Goal: Task Accomplishment & Management: Complete application form

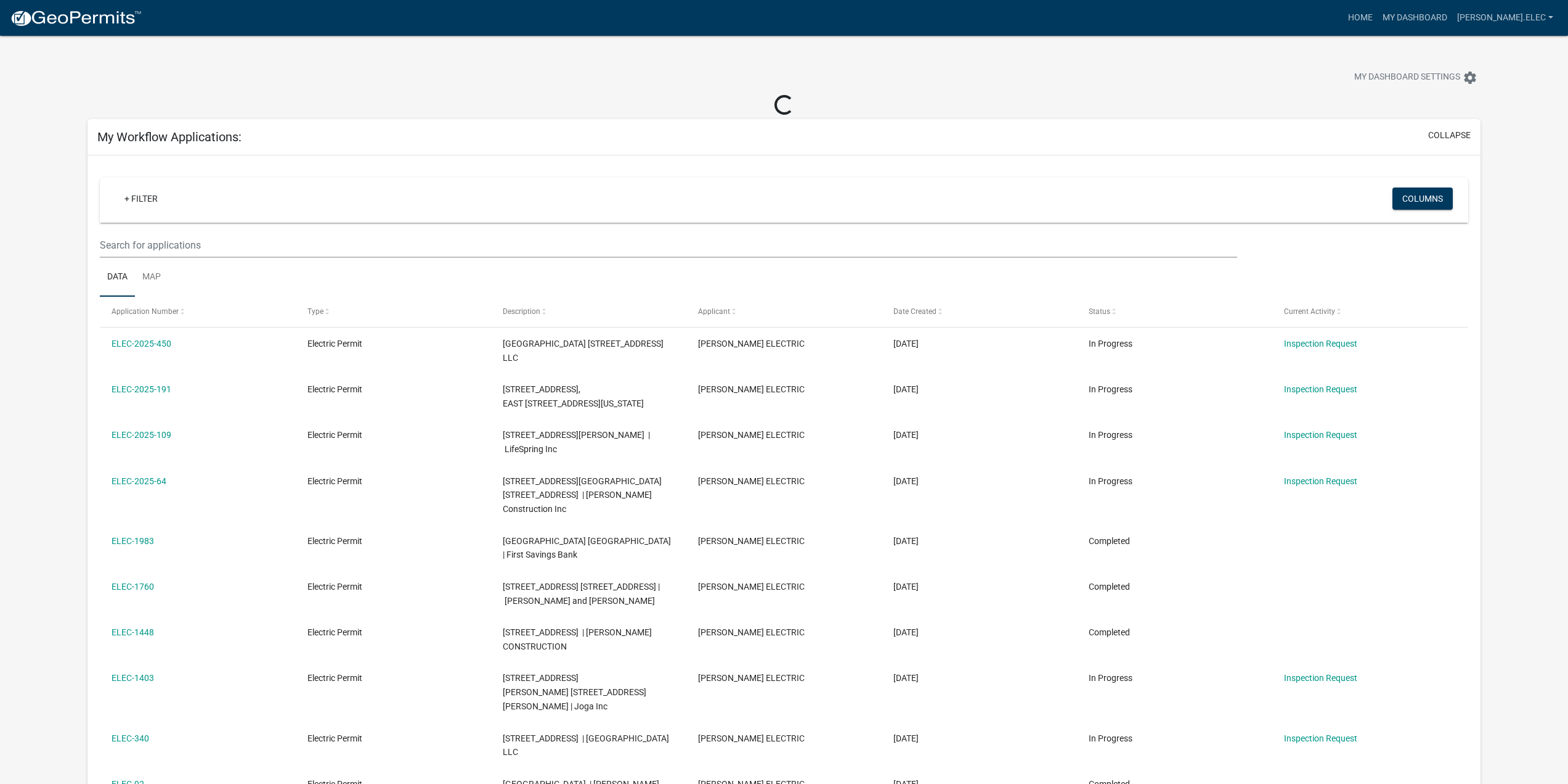
scroll to position [62, 0]
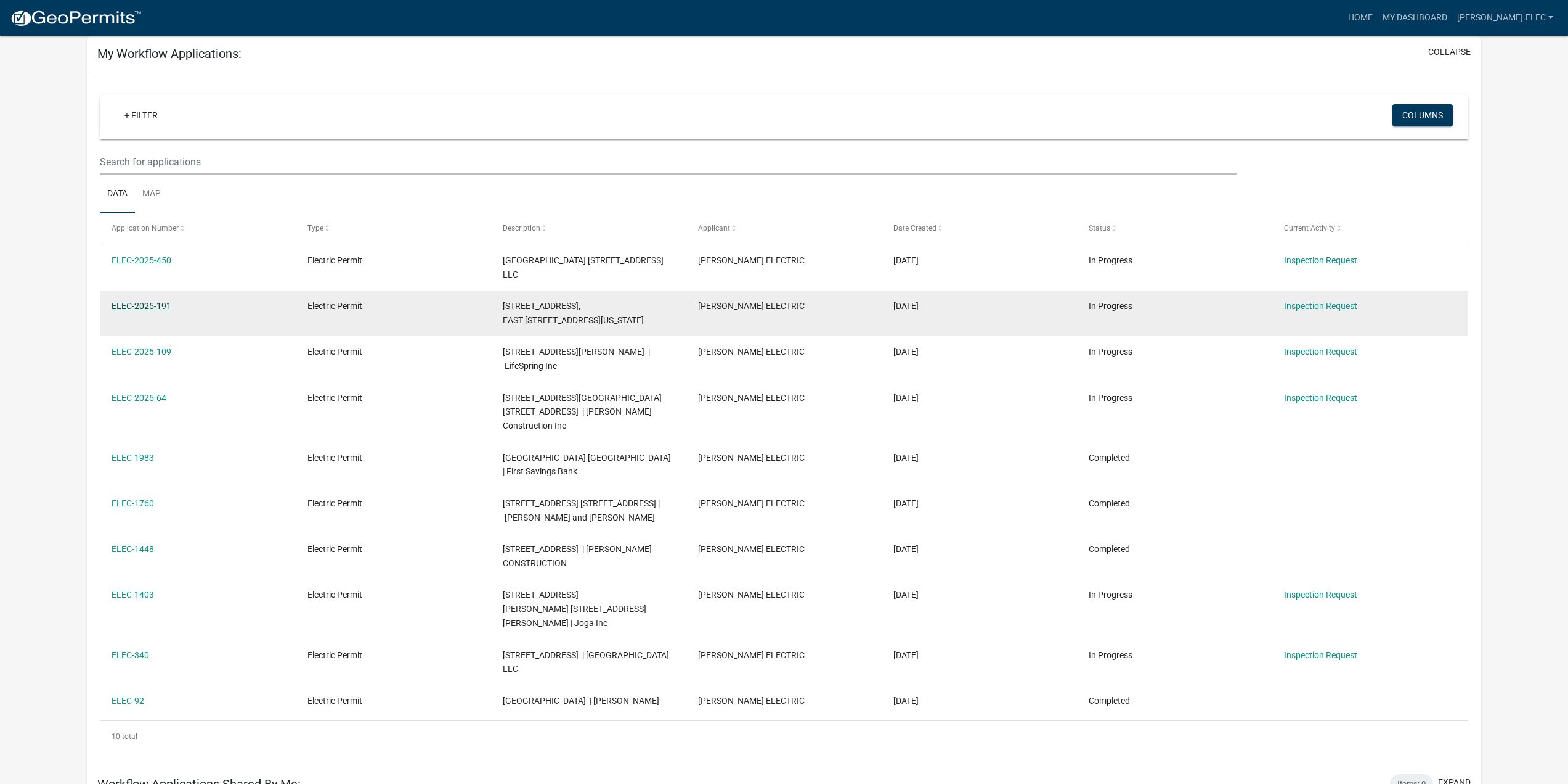
click at [137, 310] on link "ELEC-2025-191" at bounding box center [141, 306] width 59 height 9
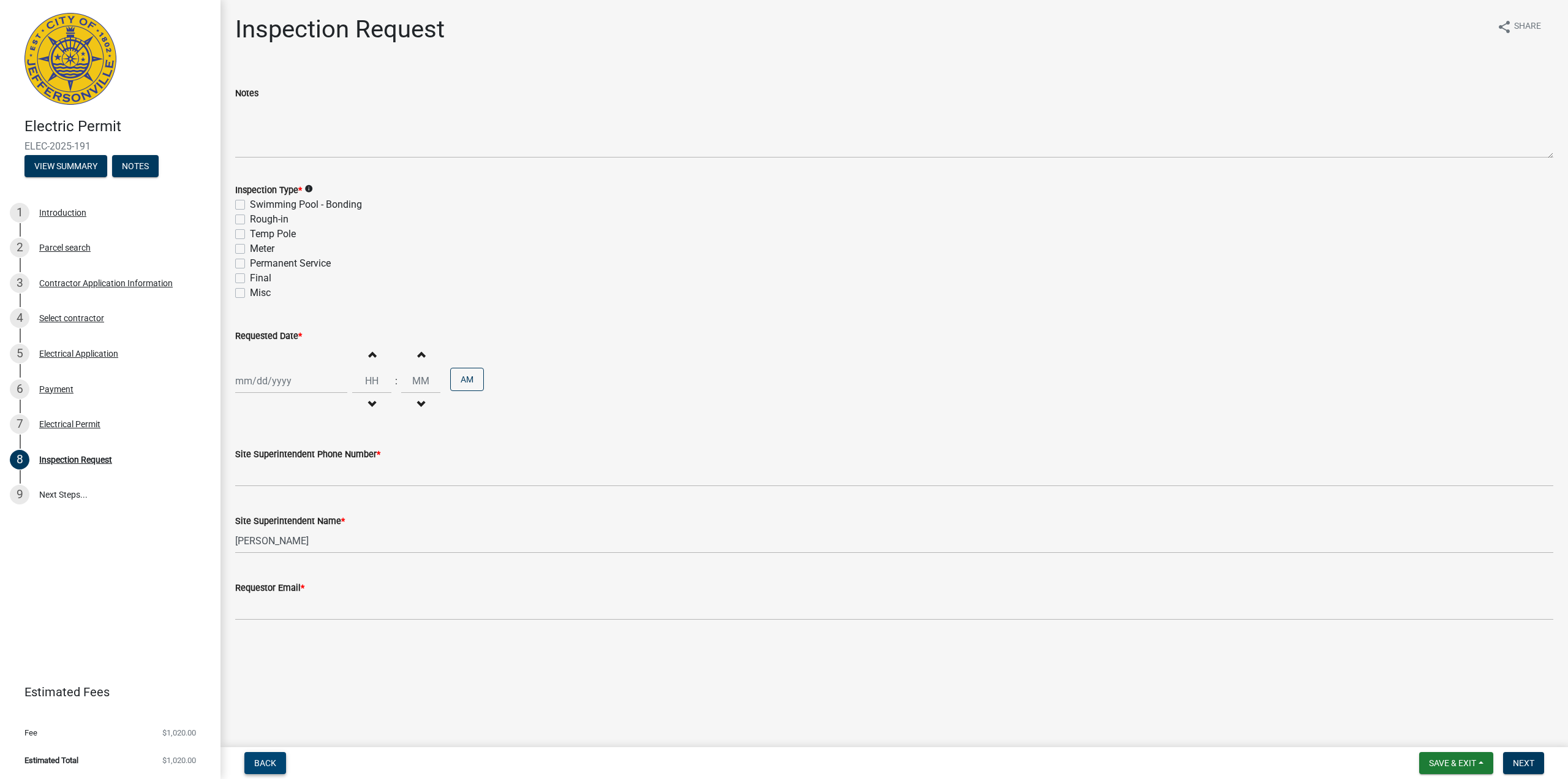
click at [262, 762] on span "Back" at bounding box center [265, 762] width 22 height 9
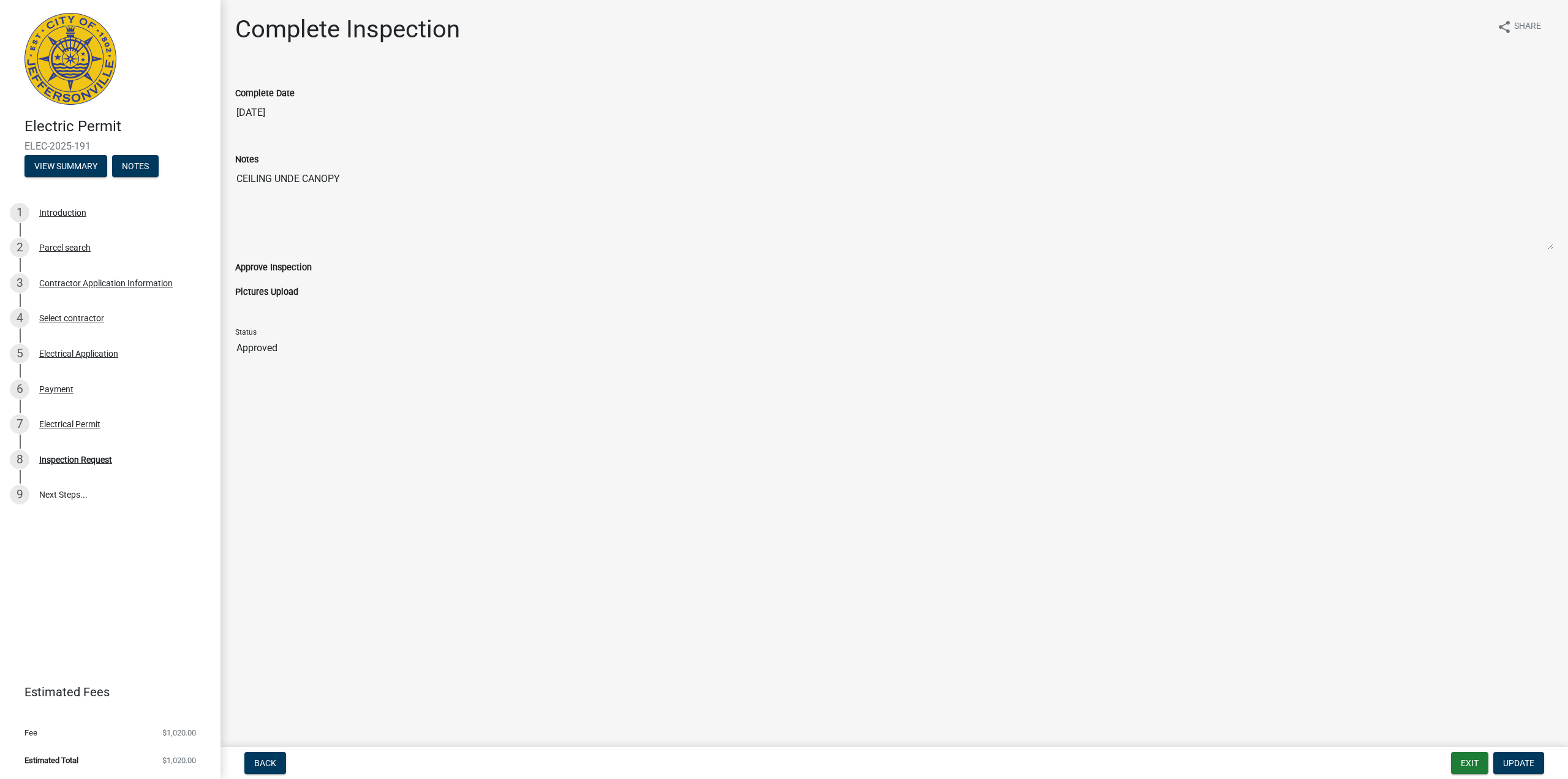
click at [1466, 744] on div "Electric Permit ELEC-2025-191 View Summary Notes 1 Introduction 2 Parcel search…" at bounding box center [784, 389] width 1568 height 779
click at [1462, 761] on button "Exit" at bounding box center [1470, 763] width 38 height 22
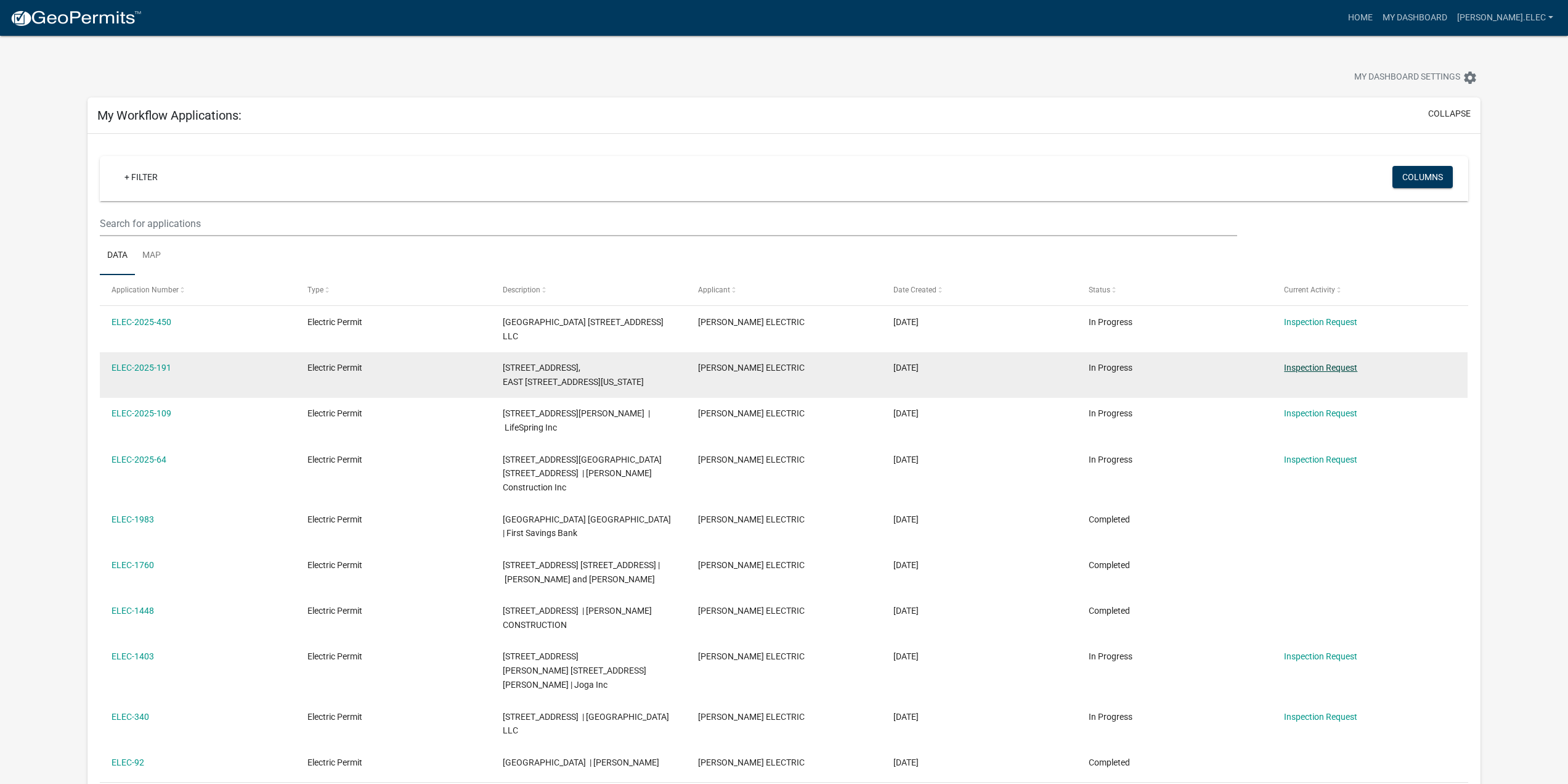
click at [1298, 368] on link "Inspection Request" at bounding box center [1320, 367] width 73 height 9
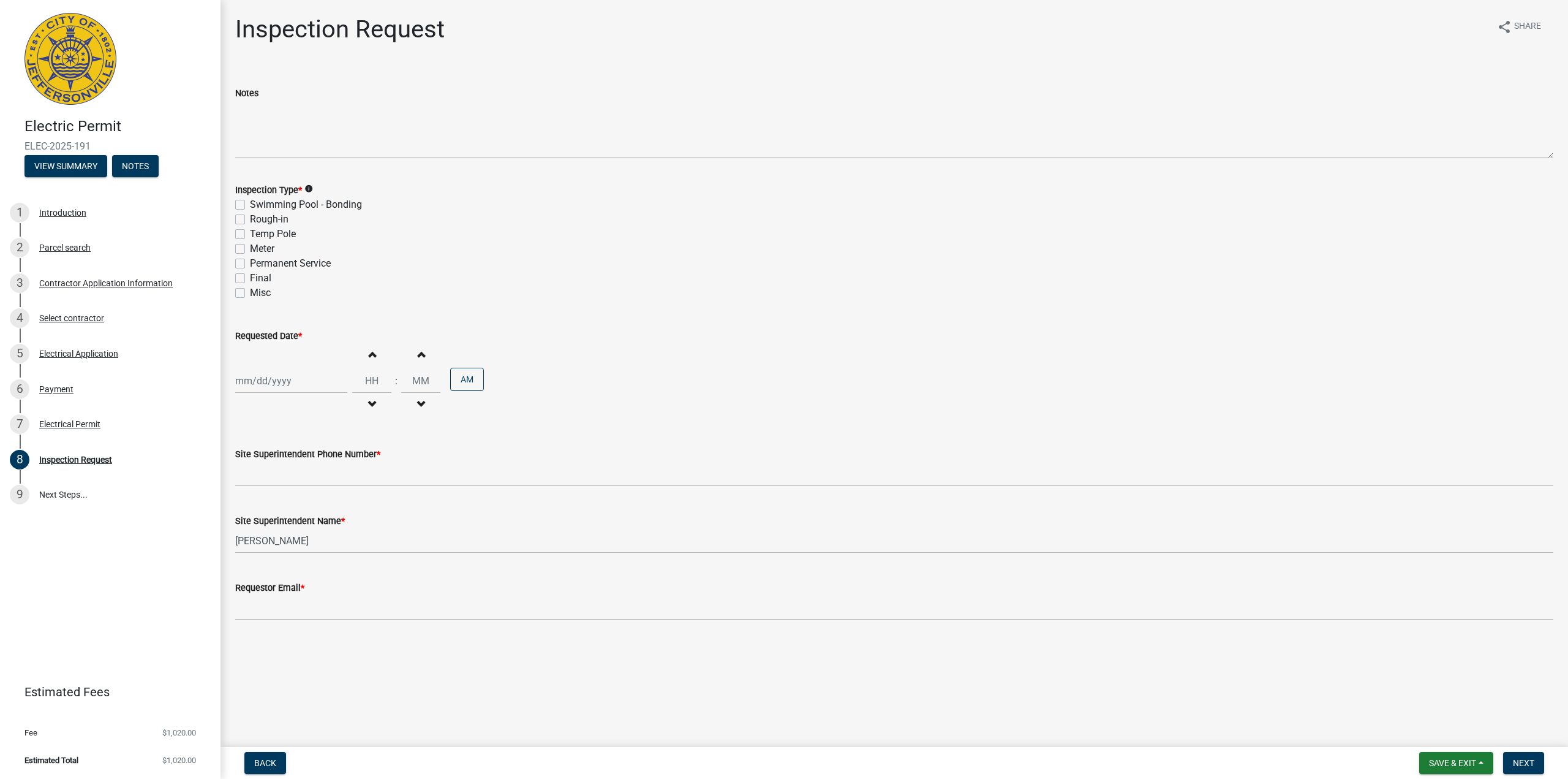
select select "8"
select select "2025"
click at [311, 377] on div "Jan Feb Mar Apr May Jun Jul Aug Sep Oct Nov Dec 1525 1526 1527 1528 1529 1530 1…" at bounding box center [291, 381] width 112 height 25
click at [327, 500] on div "22" at bounding box center [326, 505] width 20 height 20
type input "08/22/2025"
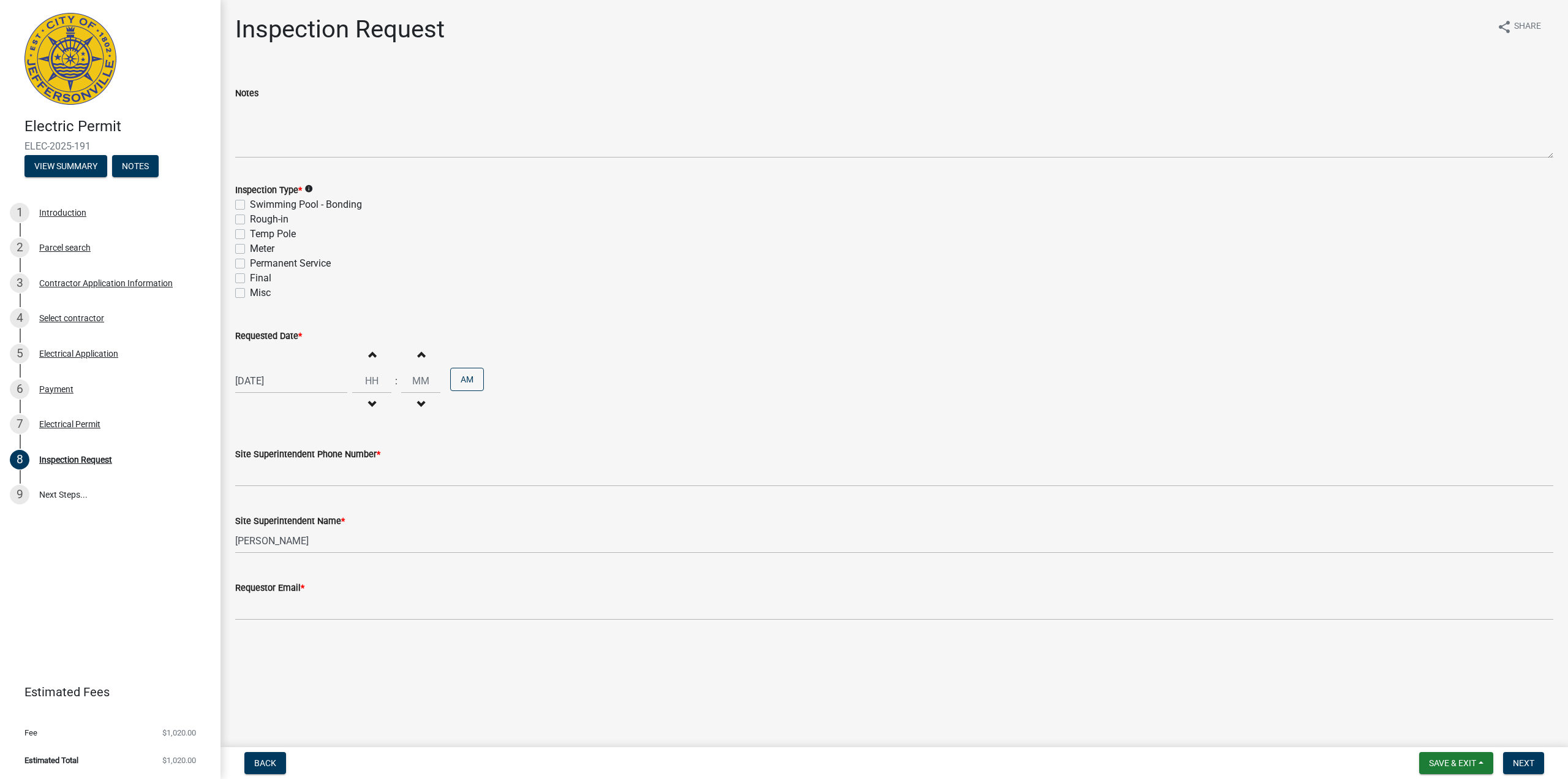
click at [373, 359] on button "Increment hours" at bounding box center [372, 354] width 26 height 22
type input "01"
type input "00"
click at [373, 359] on button "Increment hours" at bounding box center [372, 354] width 26 height 22
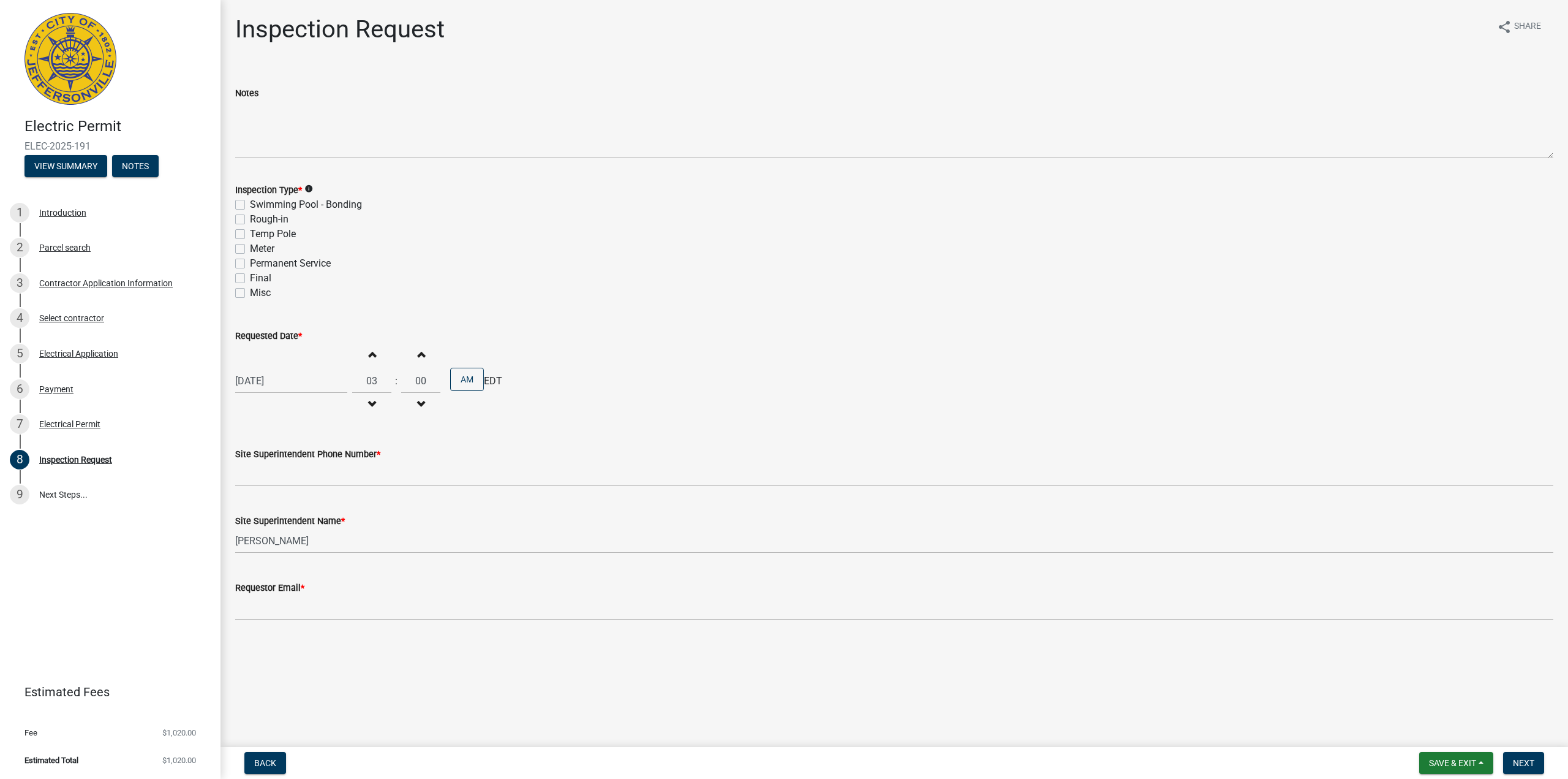
click at [373, 359] on button "Increment hours" at bounding box center [372, 354] width 26 height 22
click at [373, 358] on button "Increment hours" at bounding box center [372, 354] width 26 height 22
click at [373, 353] on button "Increment hours" at bounding box center [372, 354] width 26 height 22
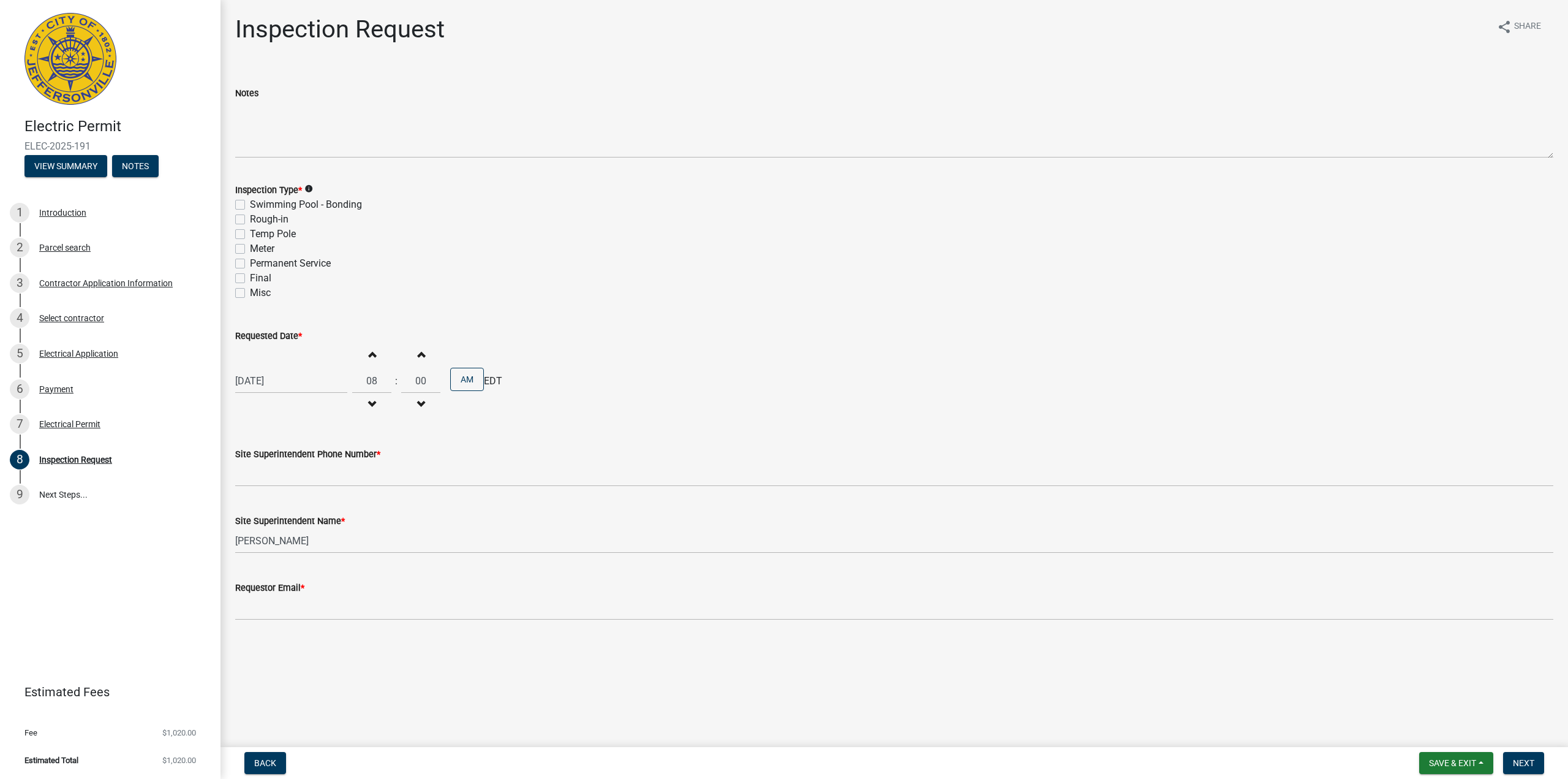
click at [373, 353] on button "Increment hours" at bounding box center [372, 354] width 26 height 22
type input "10"
click at [425, 351] on button "Increment minutes" at bounding box center [421, 354] width 26 height 22
click at [422, 353] on button "Increment minutes" at bounding box center [421, 354] width 26 height 22
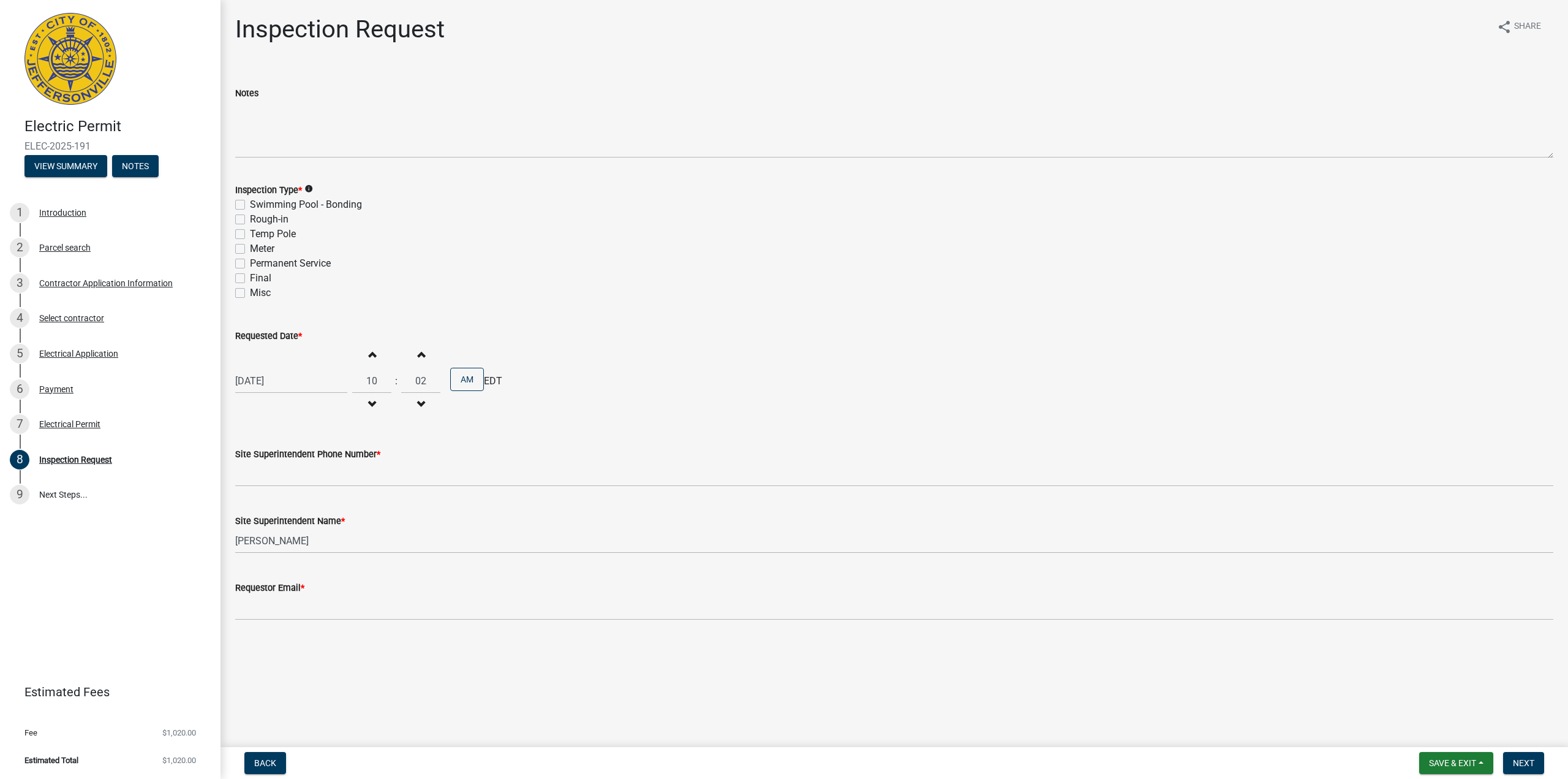
click at [422, 353] on button "Increment minutes" at bounding box center [421, 354] width 26 height 22
click at [421, 353] on button "Increment minutes" at bounding box center [421, 354] width 26 height 22
click at [410, 401] on button "Decrement minutes" at bounding box center [421, 404] width 26 height 22
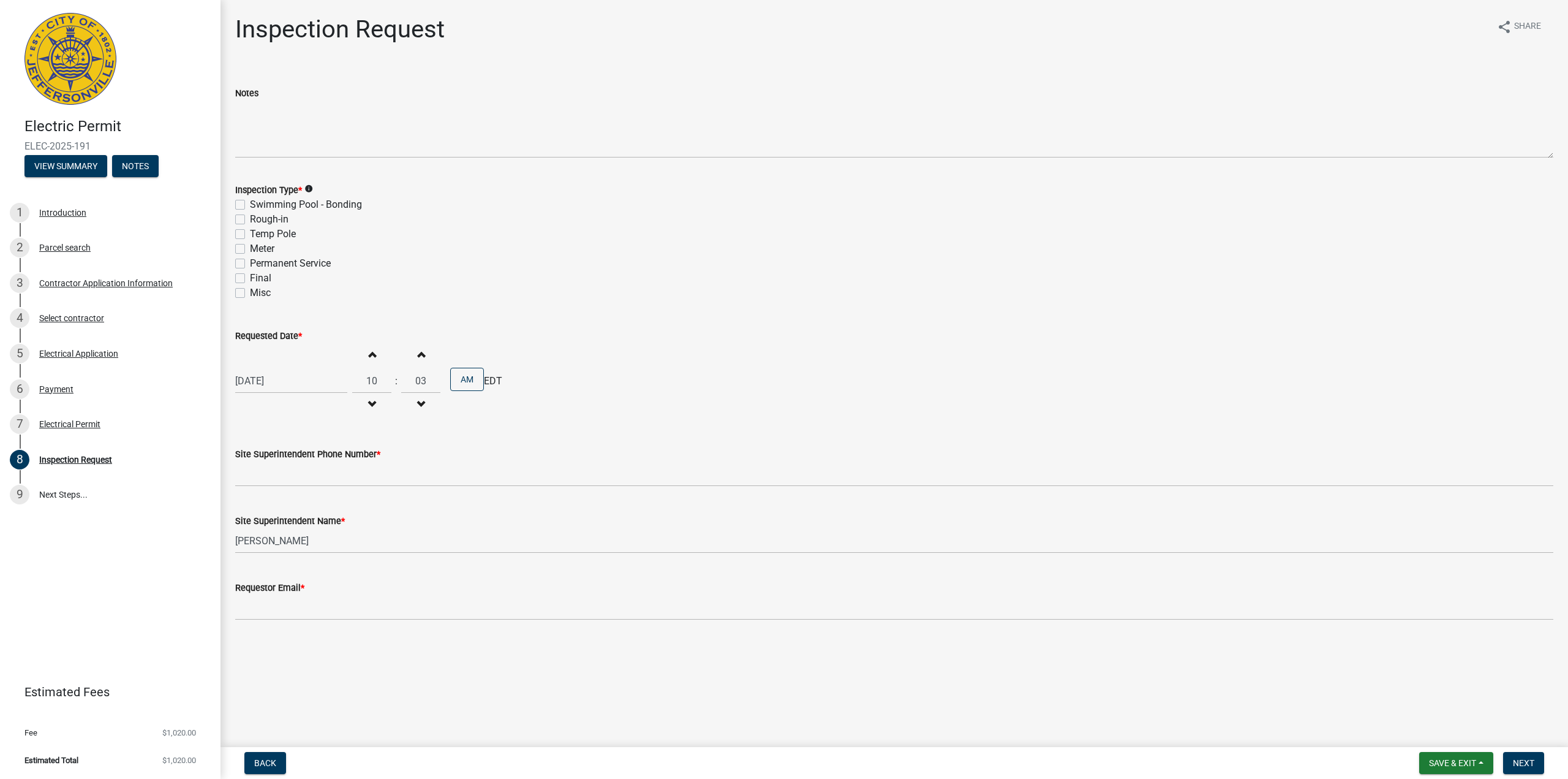
click at [410, 401] on button "Decrement minutes" at bounding box center [421, 404] width 26 height 22
type input "00"
click at [410, 401] on button "Decrement minutes" at bounding box center [421, 404] width 26 height 22
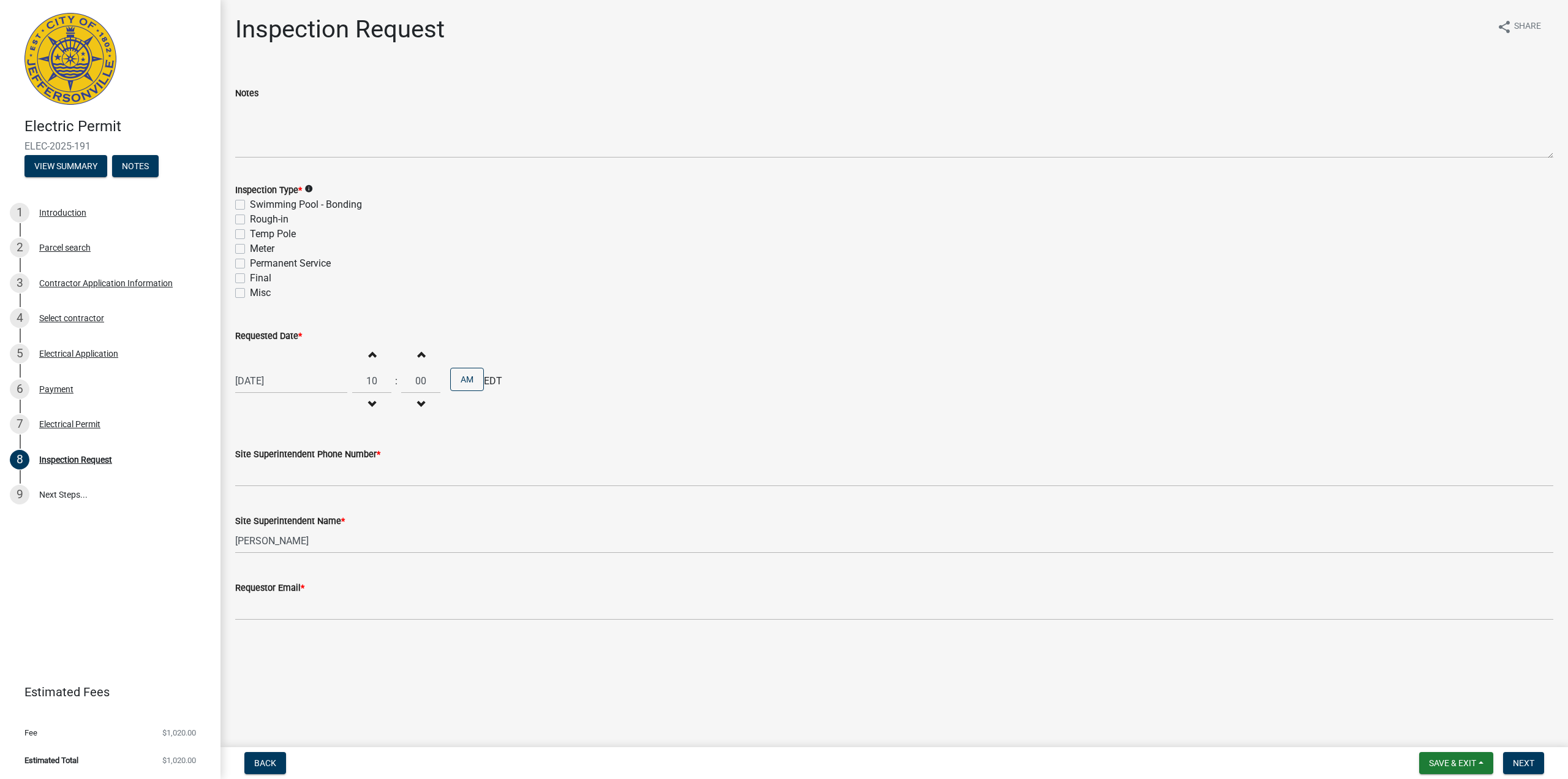
type input "09"
click at [410, 401] on button "Decrement minutes" at bounding box center [421, 404] width 26 height 22
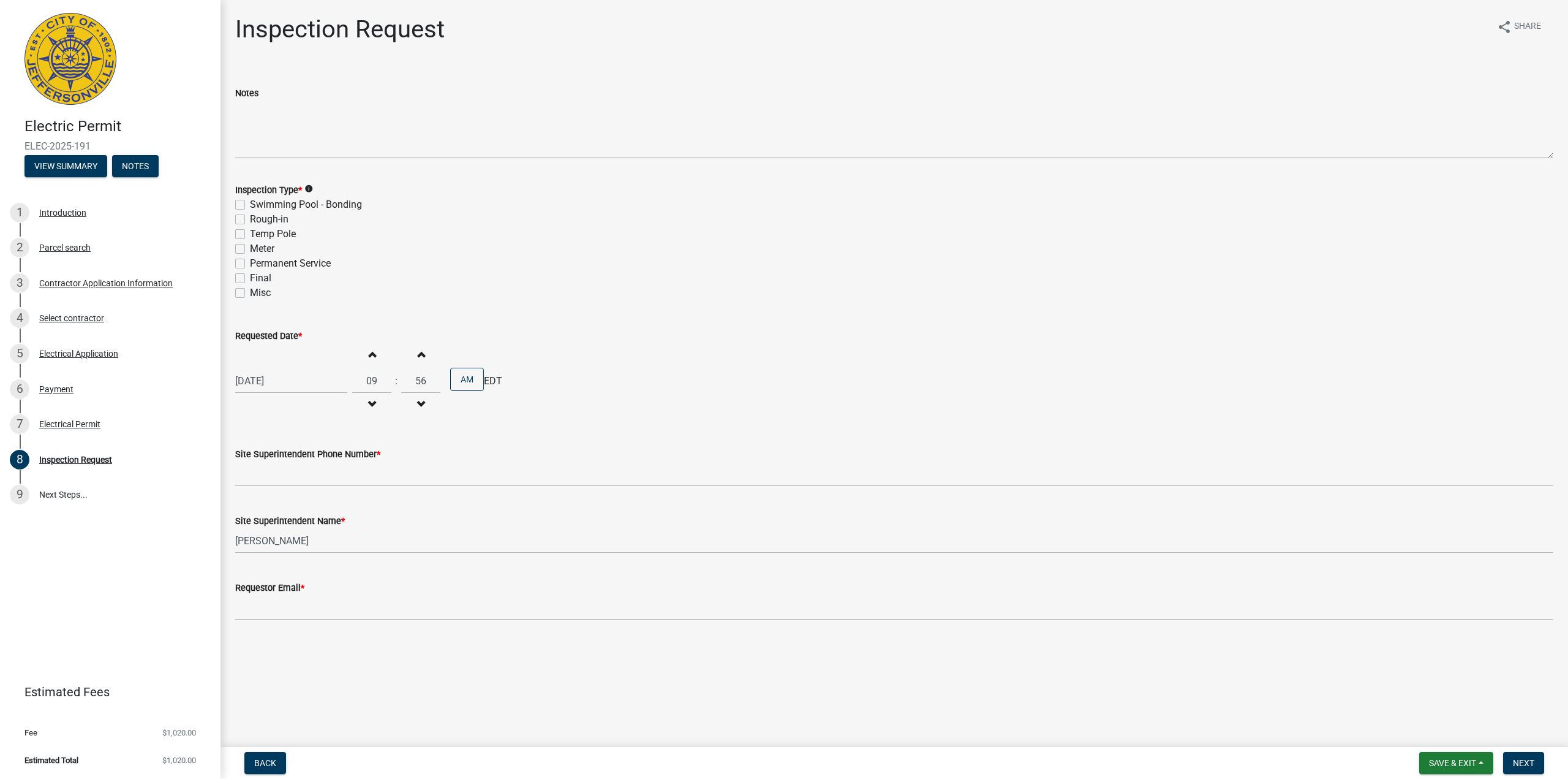
type input "55"
click at [470, 379] on button "AM" at bounding box center [467, 379] width 33 height 23
click at [405, 470] on input "Site Superintendent Phone Number *" at bounding box center [894, 473] width 1318 height 25
type input "5022751268"
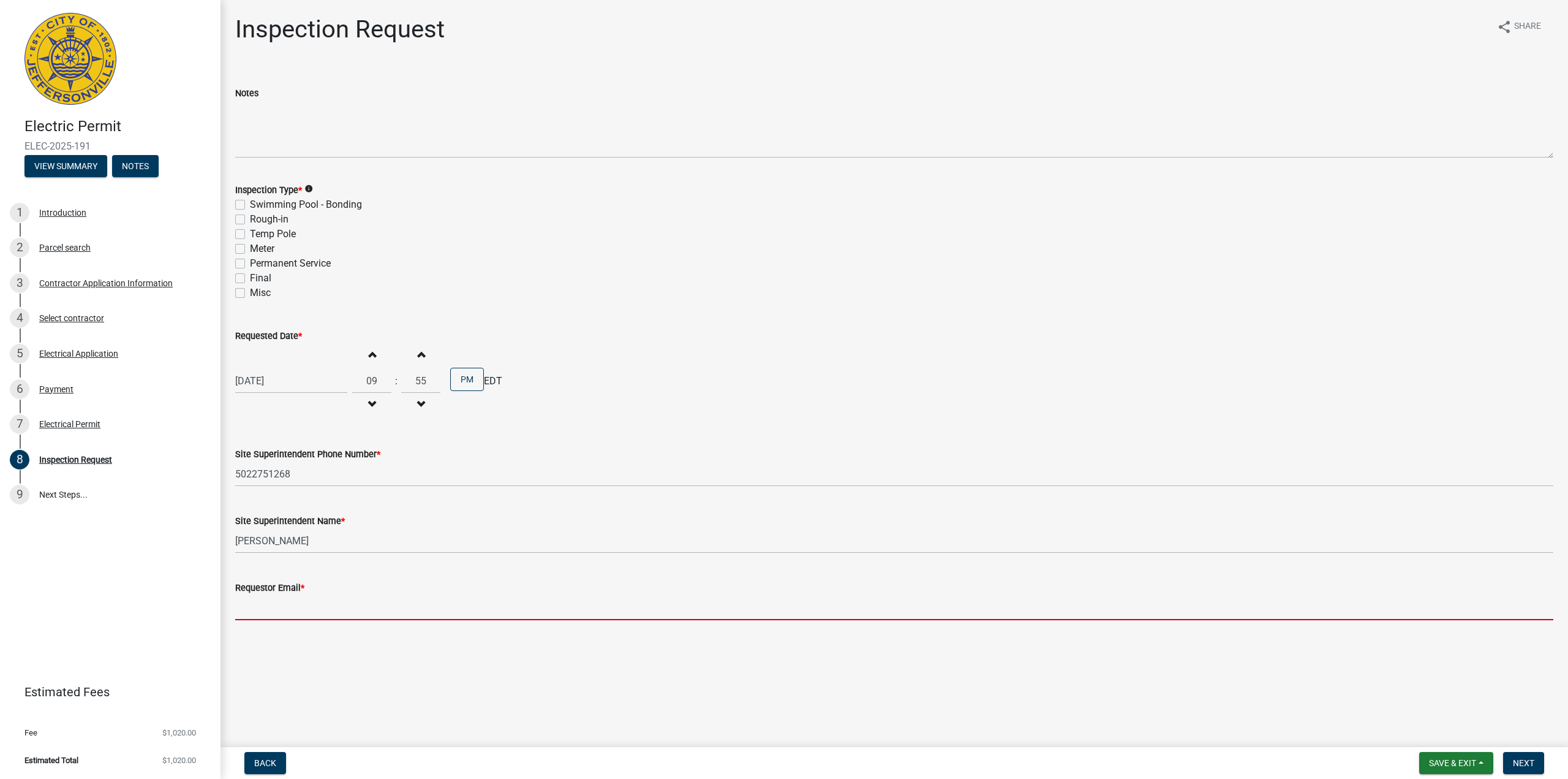
click at [380, 604] on input "Requestor Email *" at bounding box center [894, 607] width 1318 height 25
type input "lisa@warrenelec.com"
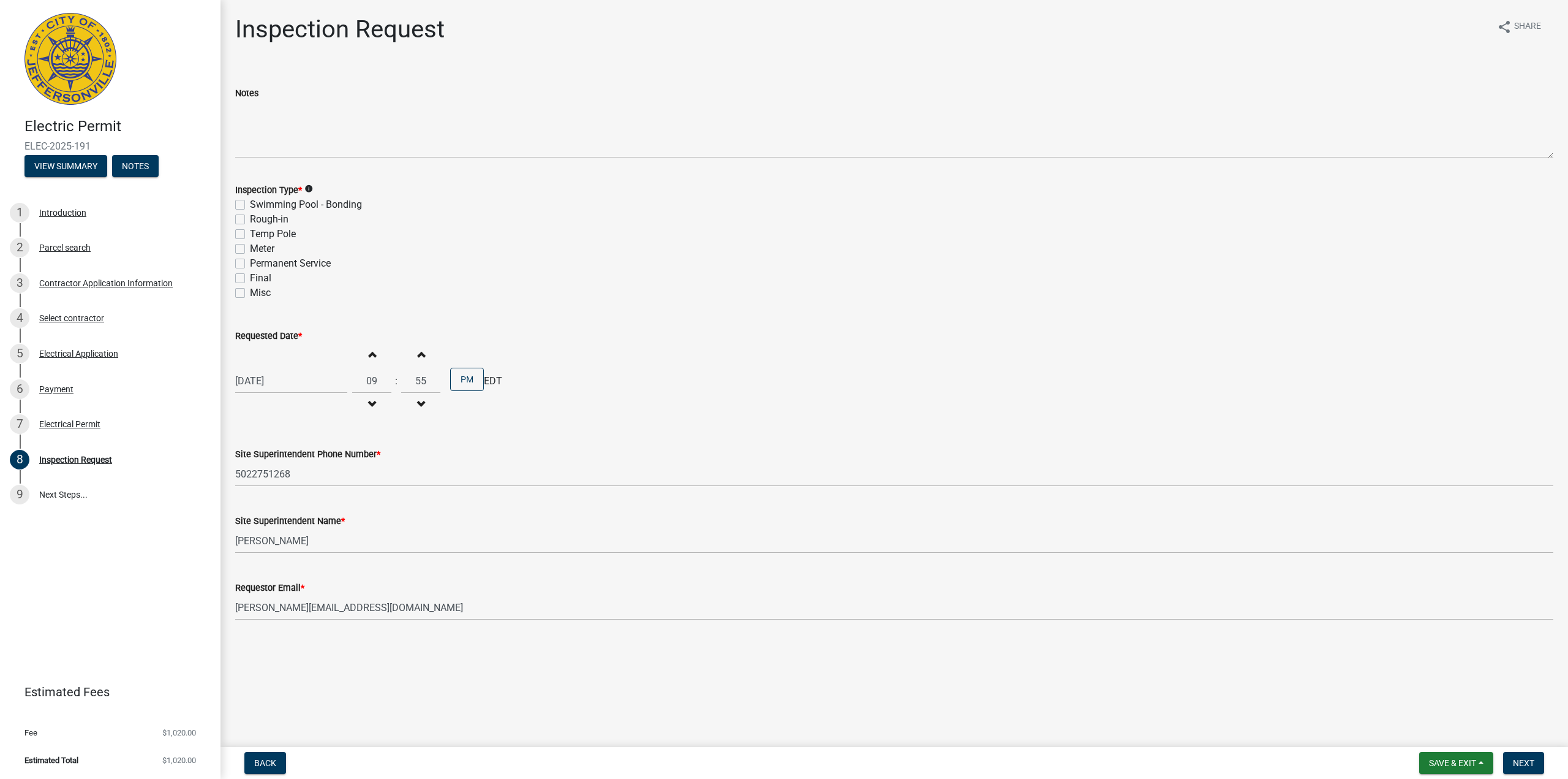
click at [250, 222] on label "Rough-in" at bounding box center [268, 219] width 38 height 15
click at [250, 220] on input "Rough-in" at bounding box center [253, 215] width 8 height 8
checkbox input "true"
checkbox input "false"
checkbox input "true"
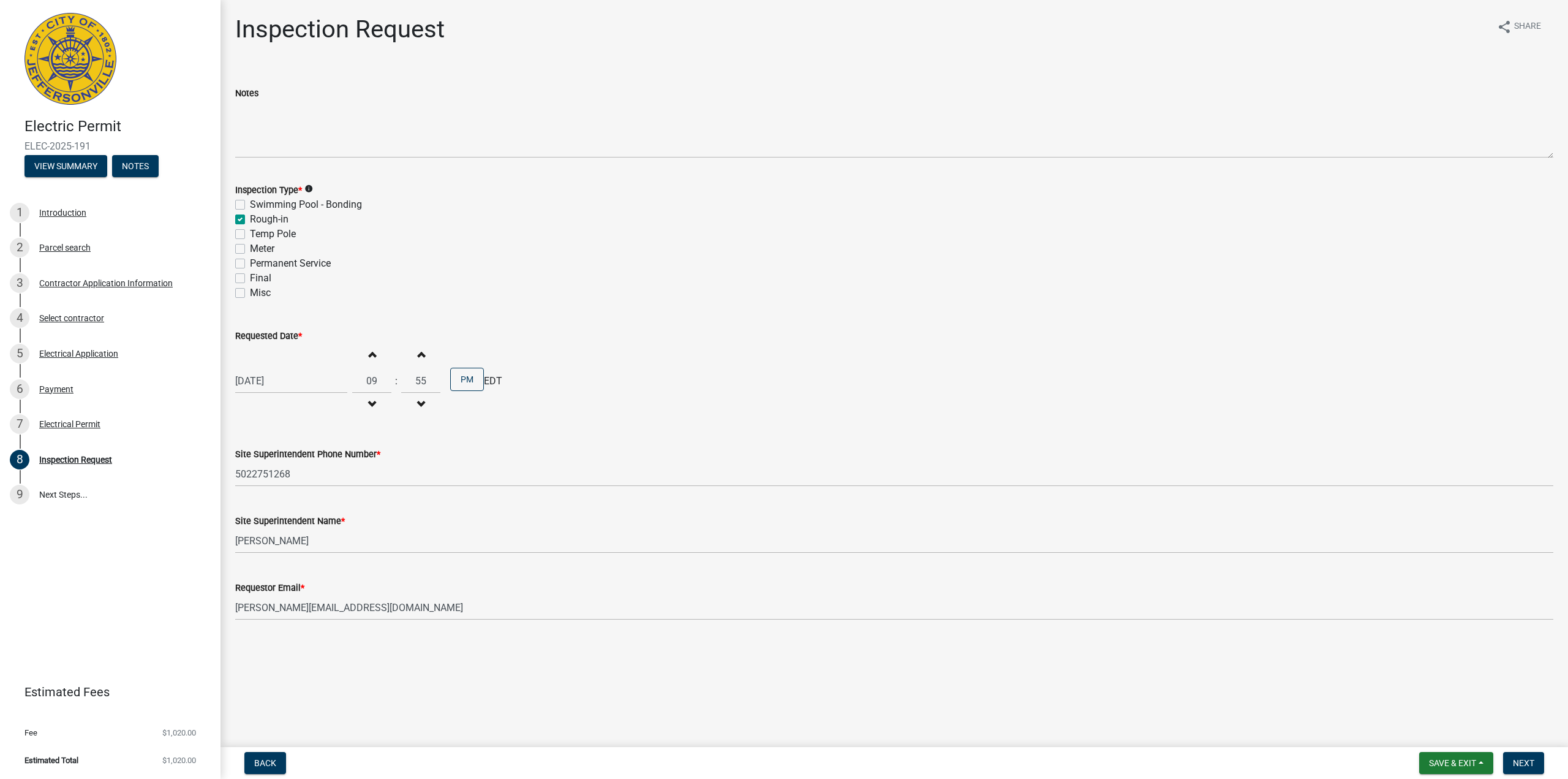
checkbox input "false"
click at [250, 296] on label "Misc" at bounding box center [260, 292] width 21 height 15
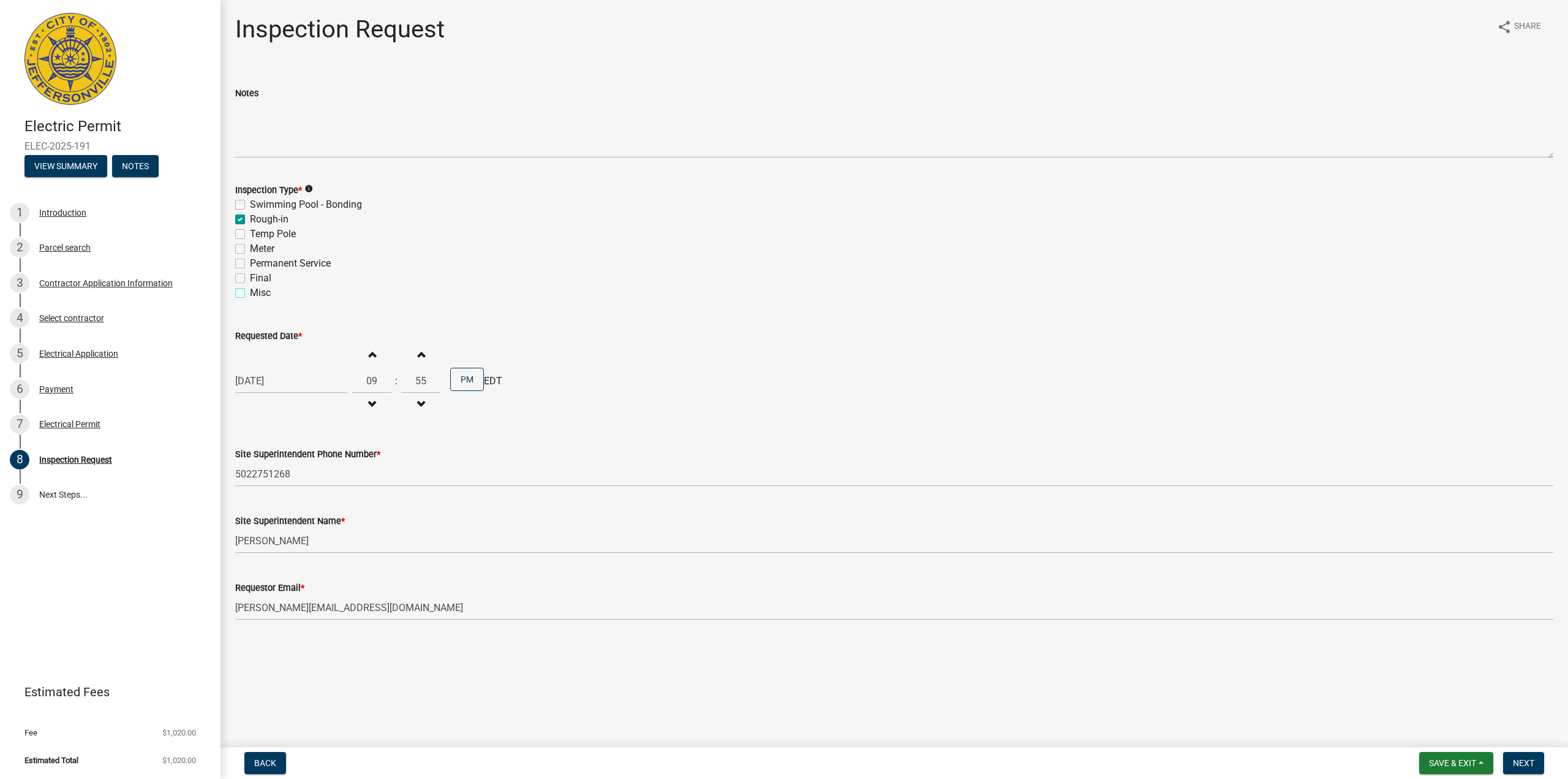
click at [250, 293] on input "Misc" at bounding box center [253, 289] width 8 height 8
checkbox input "true"
checkbox input "false"
checkbox input "true"
checkbox input "false"
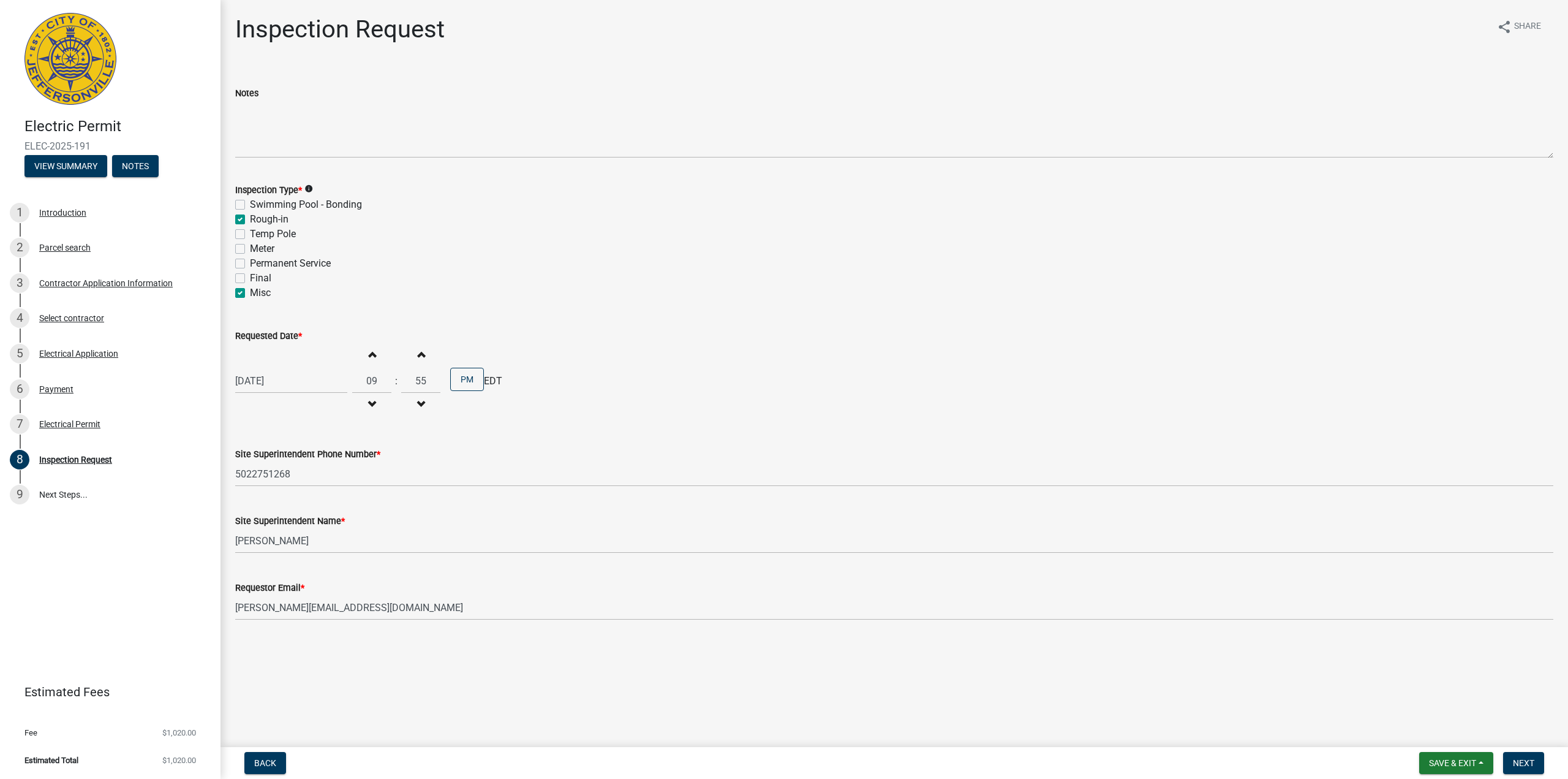
checkbox input "false"
checkbox input "true"
click at [1519, 746] on div "Electric Permit ELEC-2025-191 View Summary Notes 1 Introduction 2 Parcel search…" at bounding box center [784, 389] width 1568 height 779
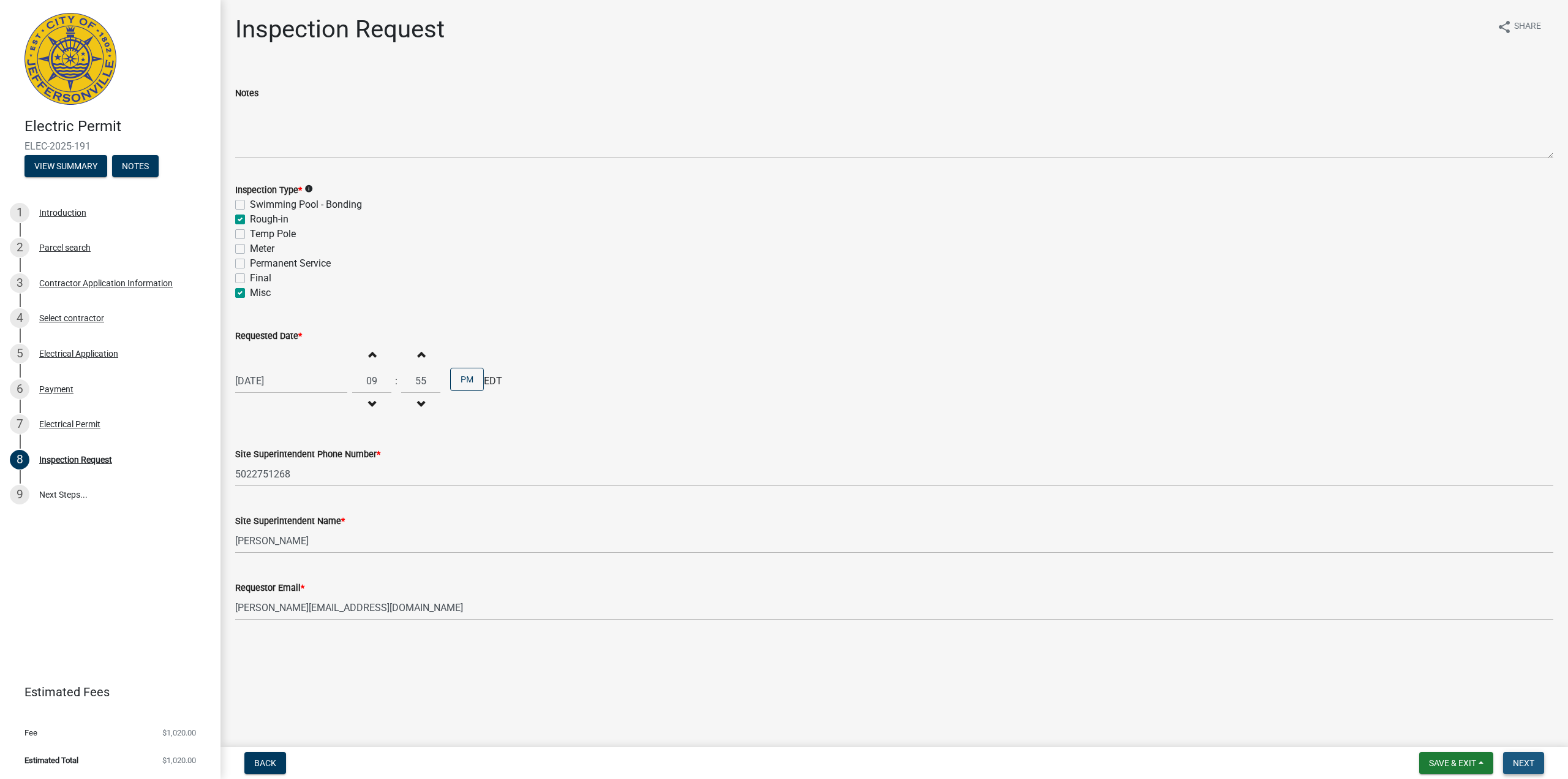
click at [1519, 762] on span "Next" at bounding box center [1524, 762] width 21 height 9
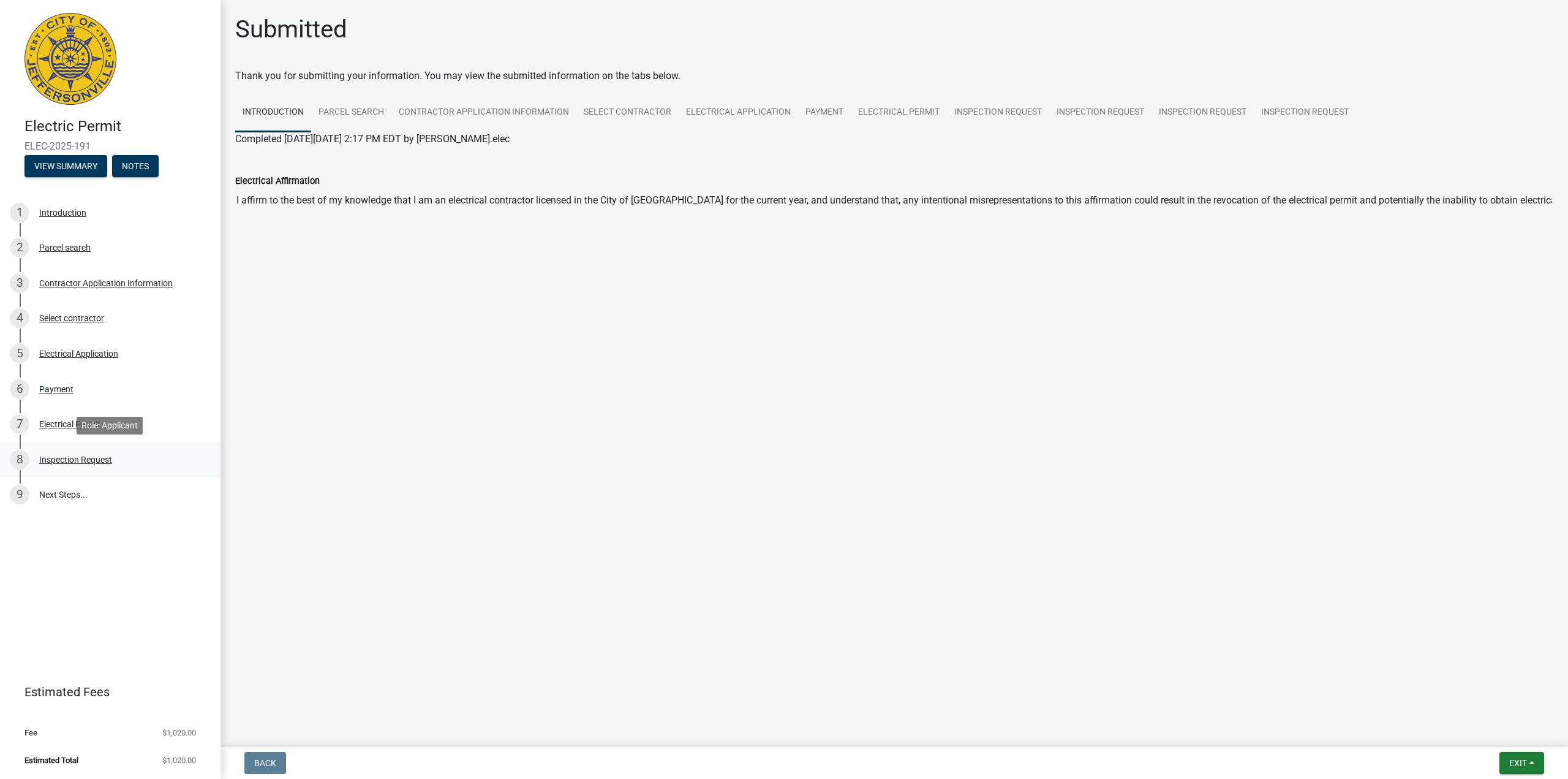
click at [107, 456] on div "Inspection Request" at bounding box center [75, 459] width 73 height 9
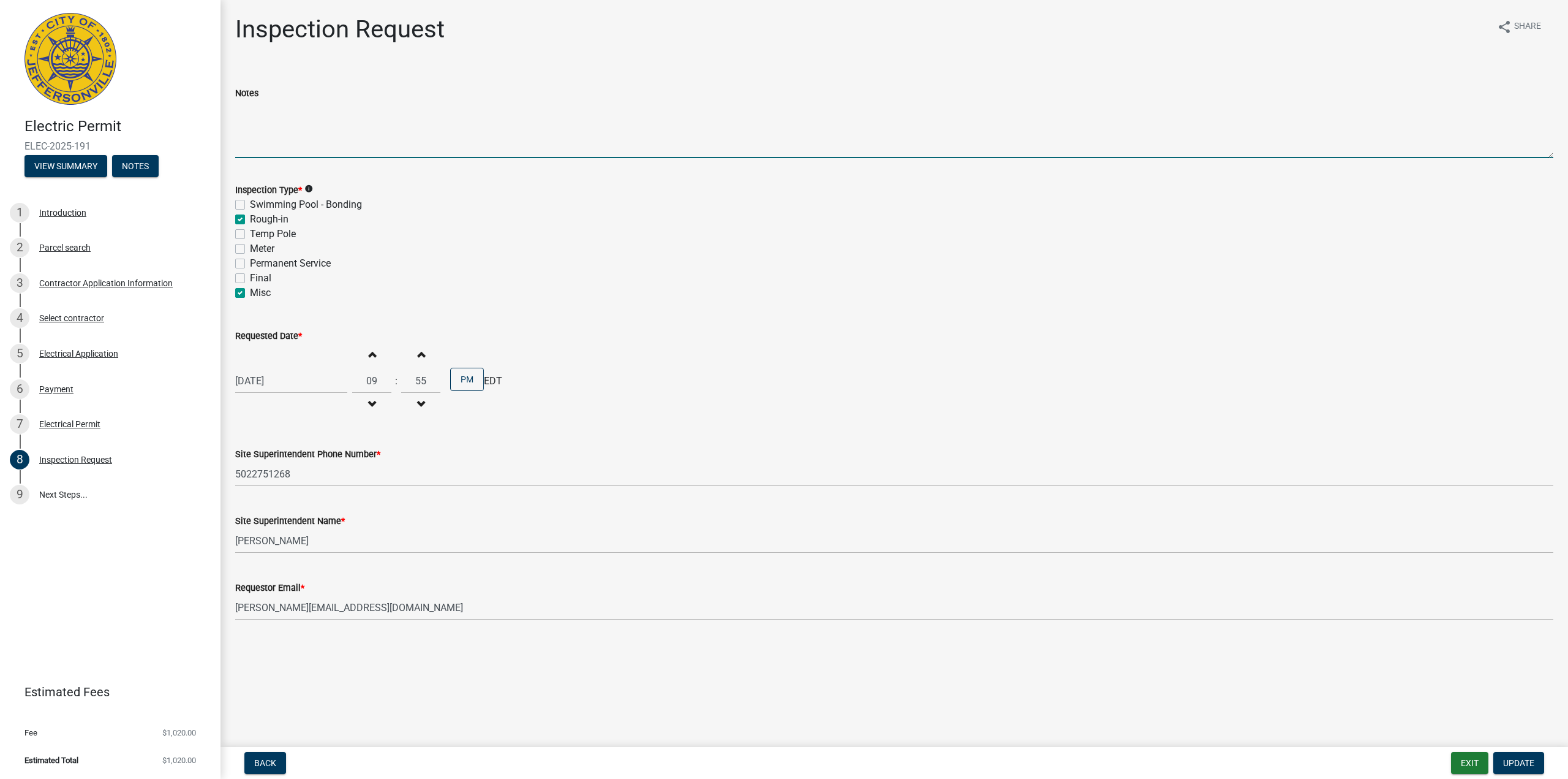
click at [275, 131] on textarea "Notes" at bounding box center [894, 128] width 1318 height 57
type textarea "Rough In for Outdoor Tower."
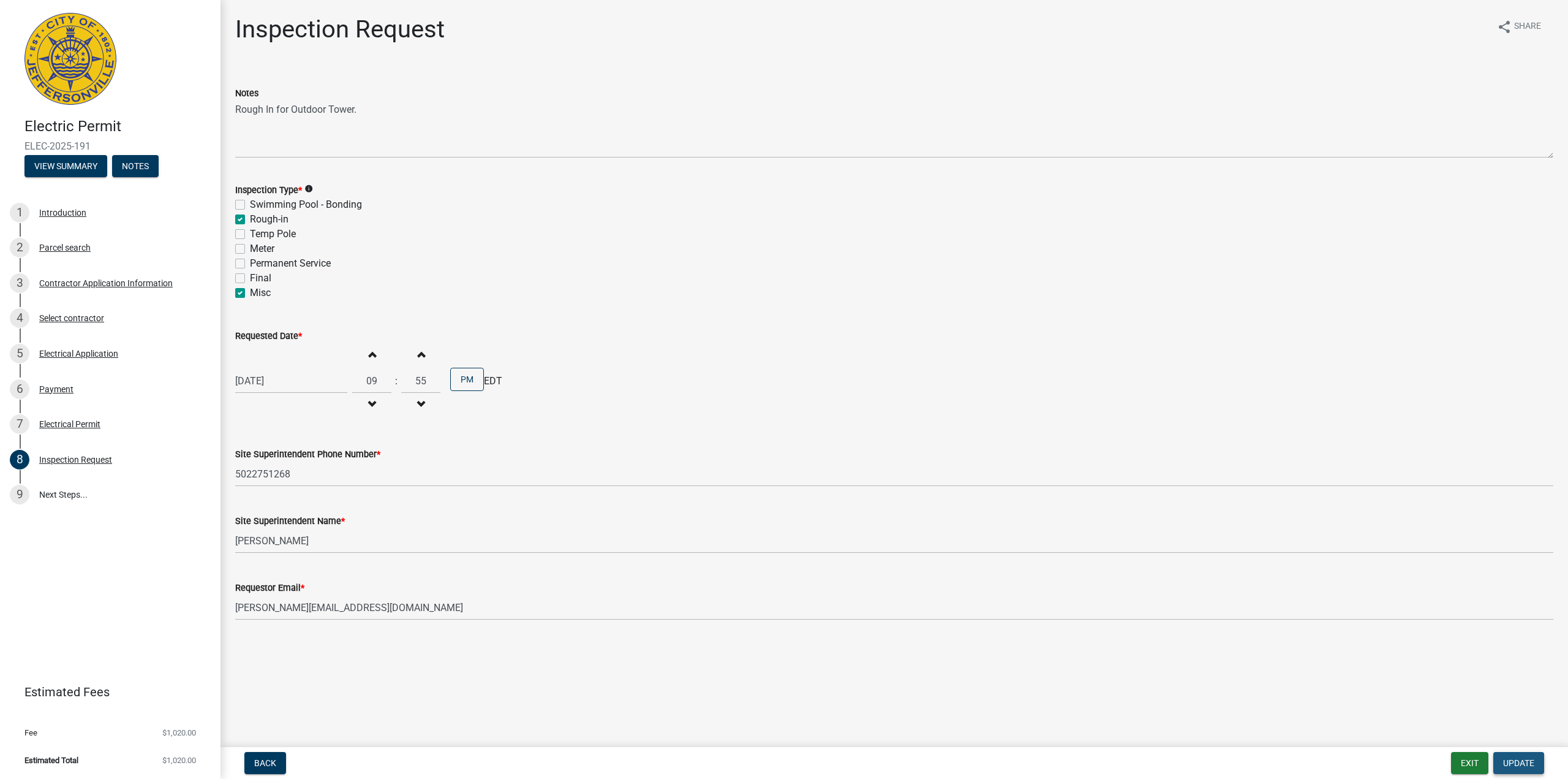
click at [1515, 762] on span "Update" at bounding box center [1518, 762] width 32 height 9
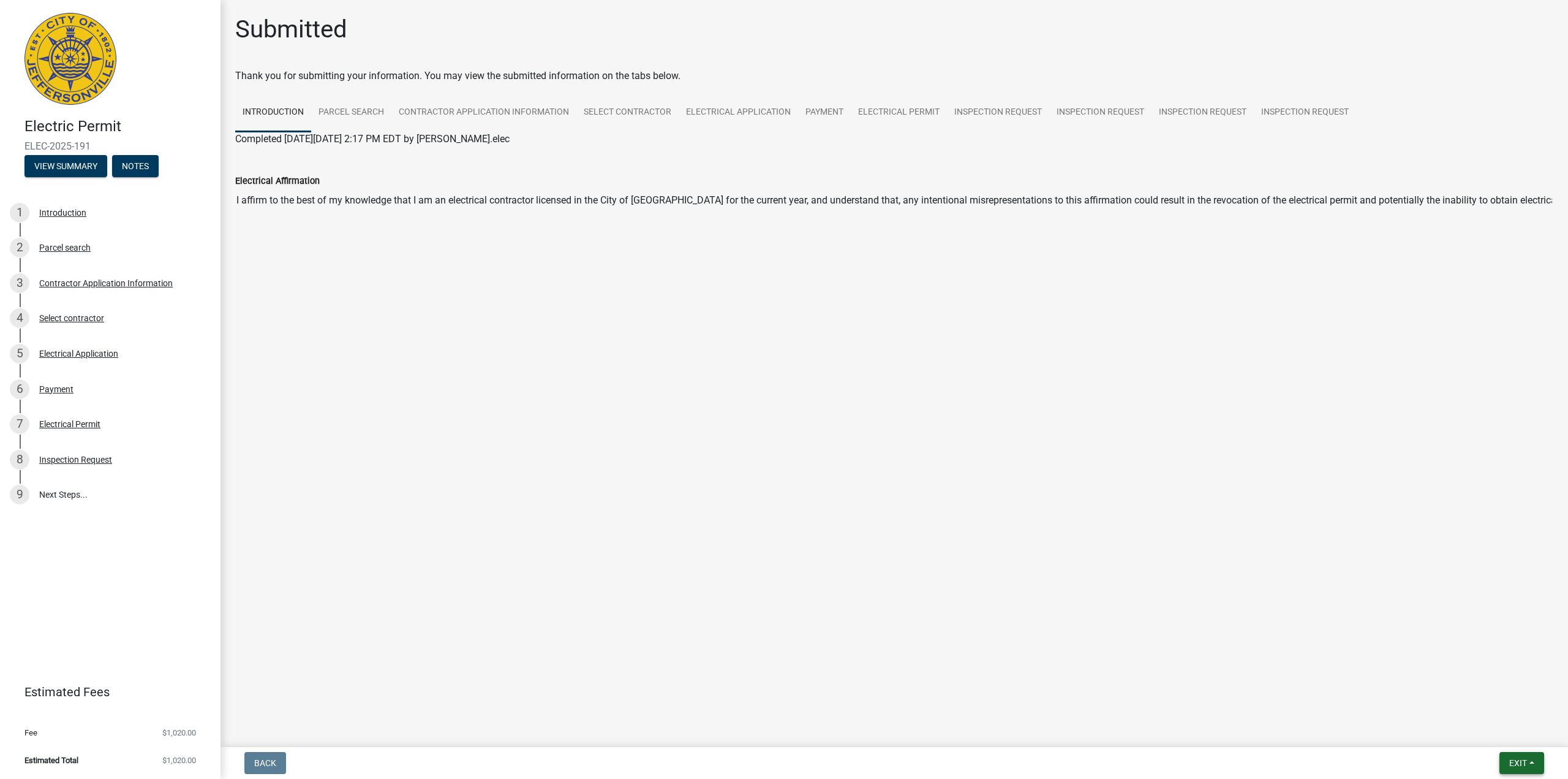
click at [1515, 762] on span "Exit" at bounding box center [1518, 762] width 18 height 9
click at [1499, 727] on button "Save & Exit" at bounding box center [1495, 731] width 98 height 29
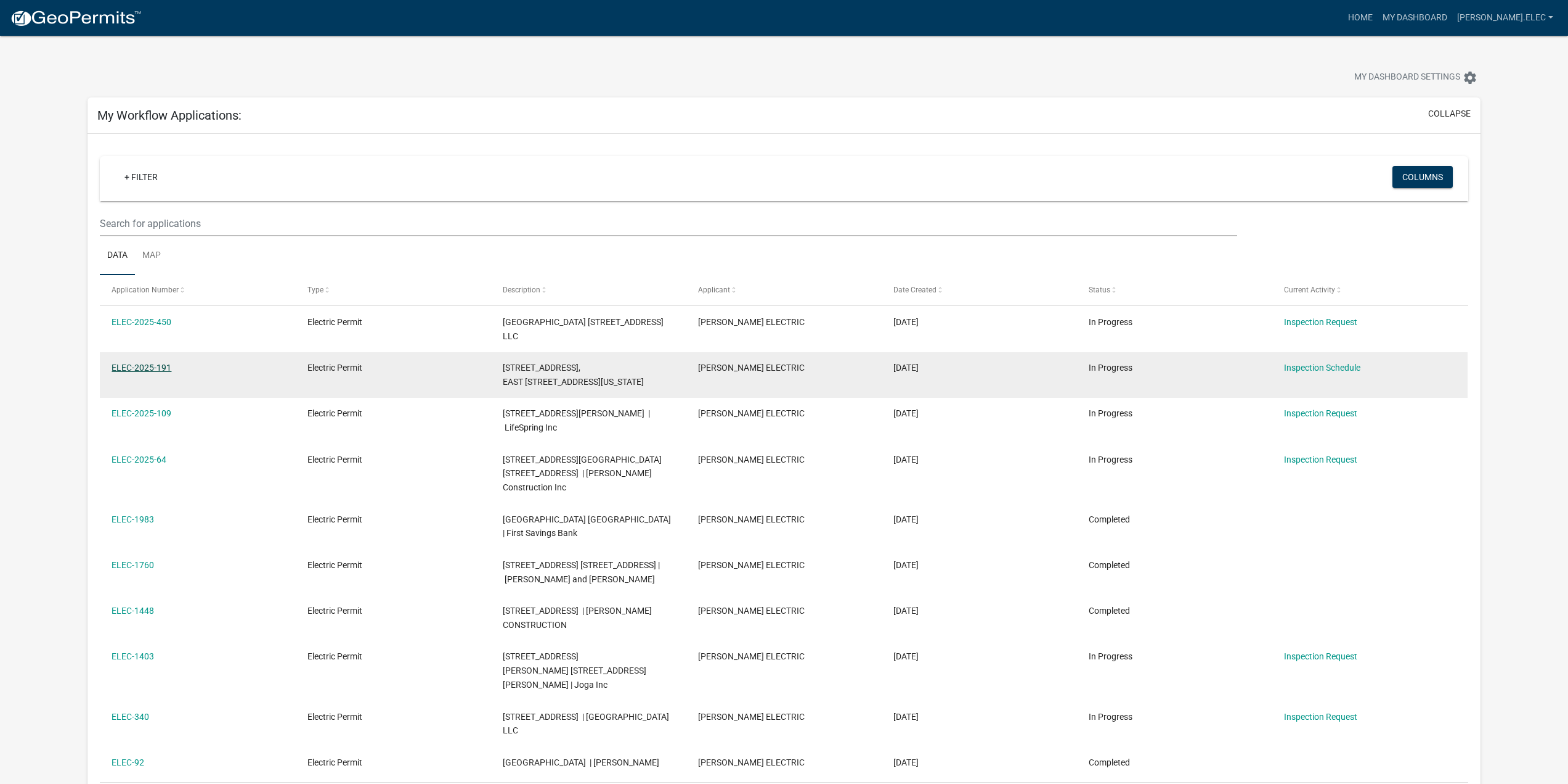
click at [125, 364] on link "ELEC-2025-191" at bounding box center [141, 367] width 59 height 9
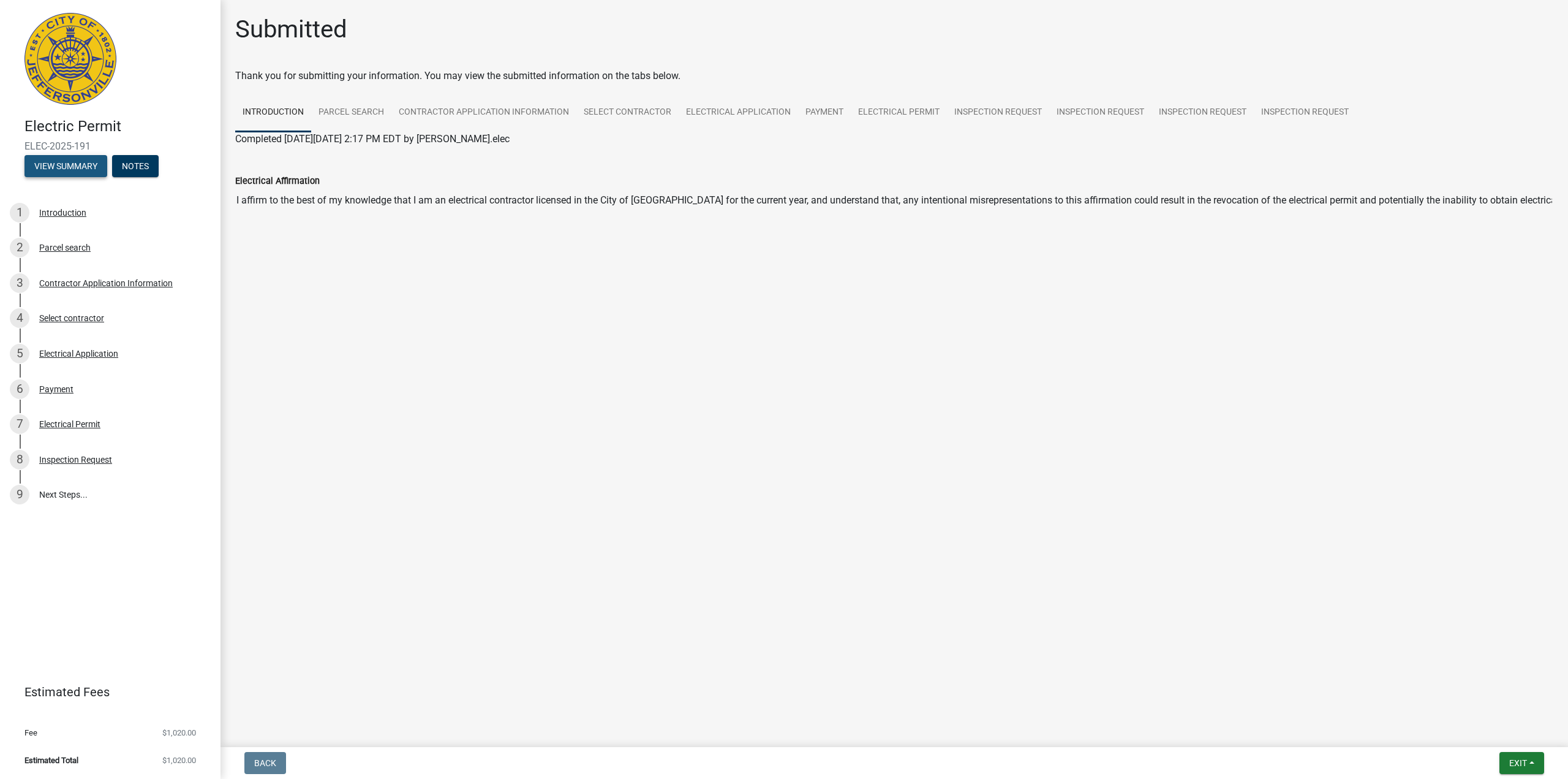
click at [57, 168] on button "View Summary" at bounding box center [66, 166] width 83 height 22
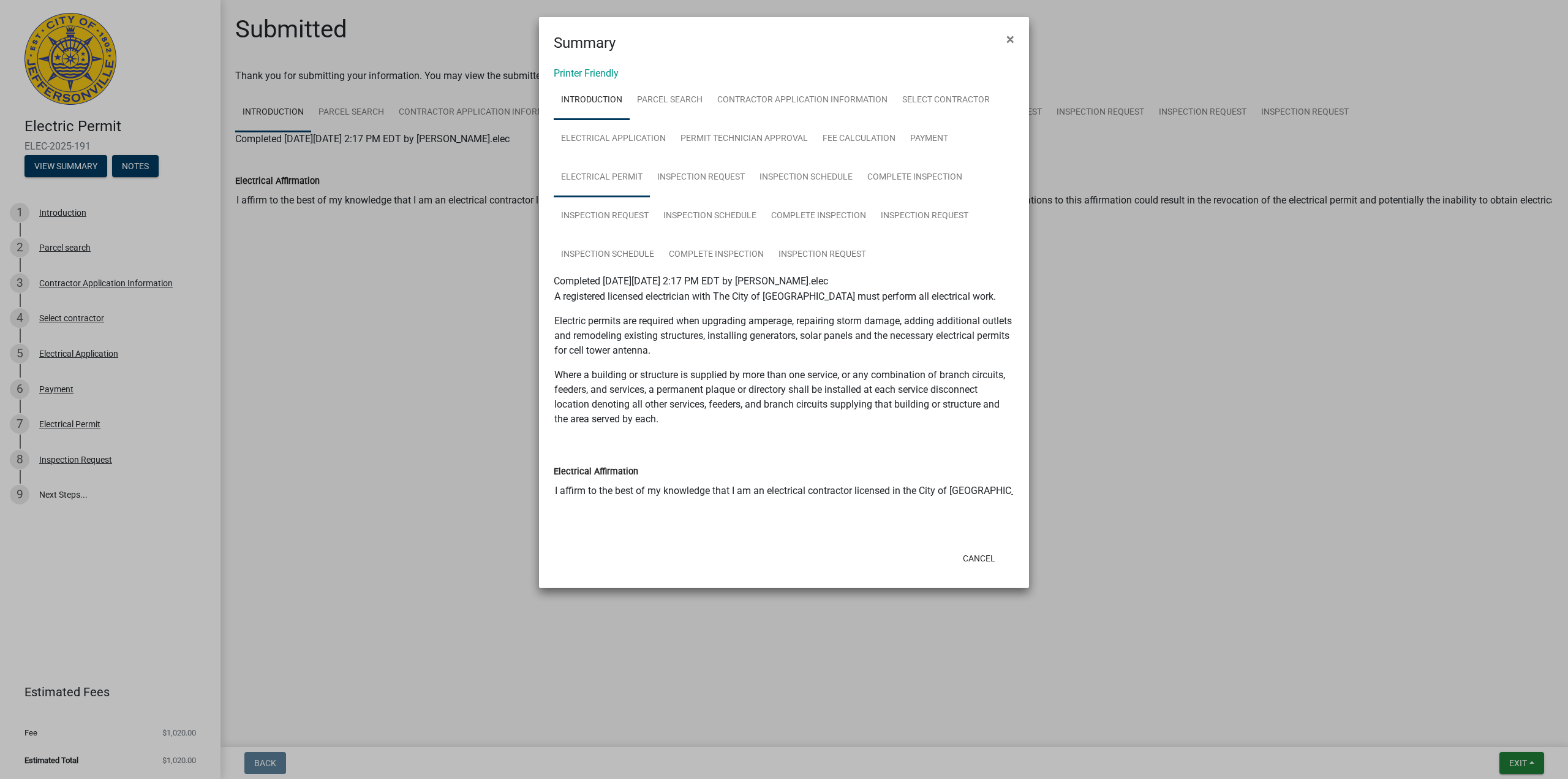
click at [604, 176] on link "Electrical Permit" at bounding box center [602, 178] width 96 height 39
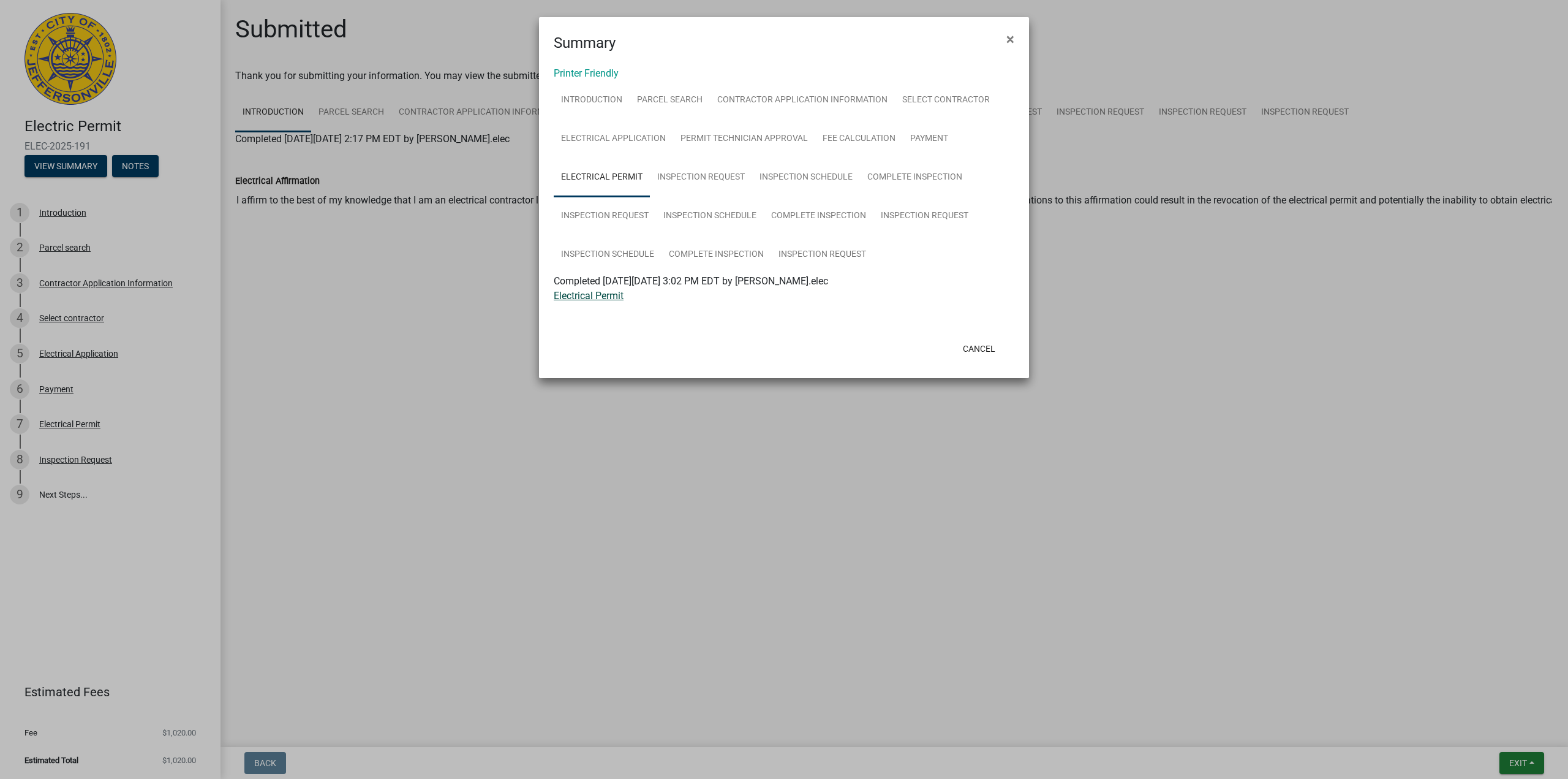
click at [559, 295] on link "Electrical Permit" at bounding box center [589, 296] width 70 height 12
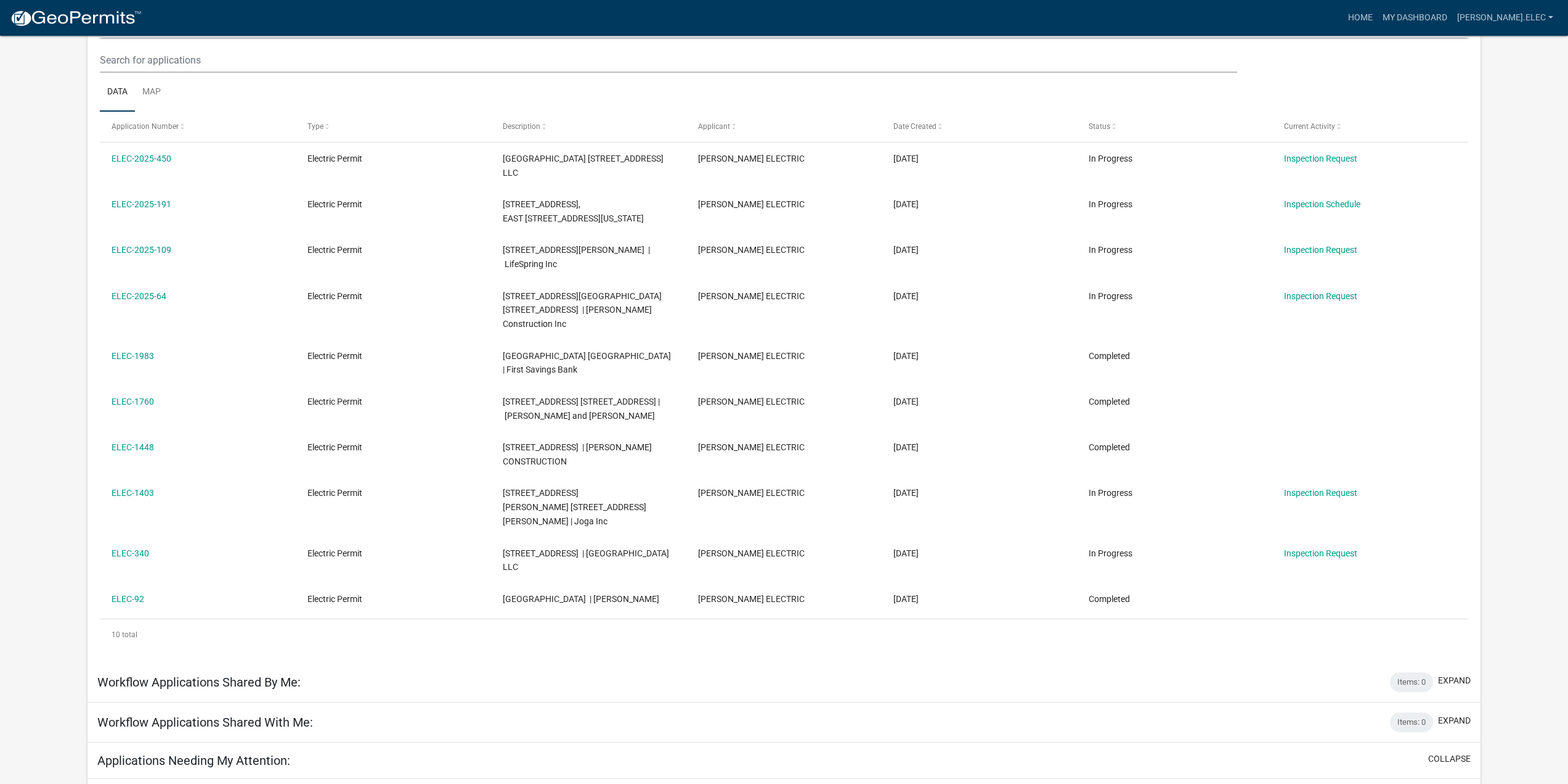
scroll to position [102, 0]
